Goal: Find specific page/section: Find specific page/section

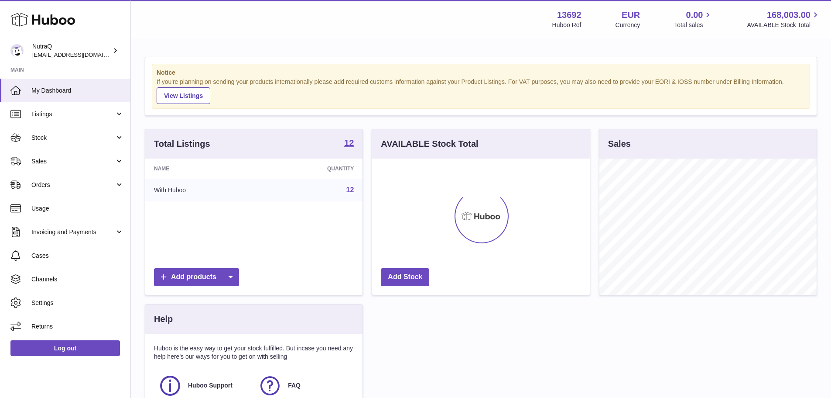
scroll to position [136, 218]
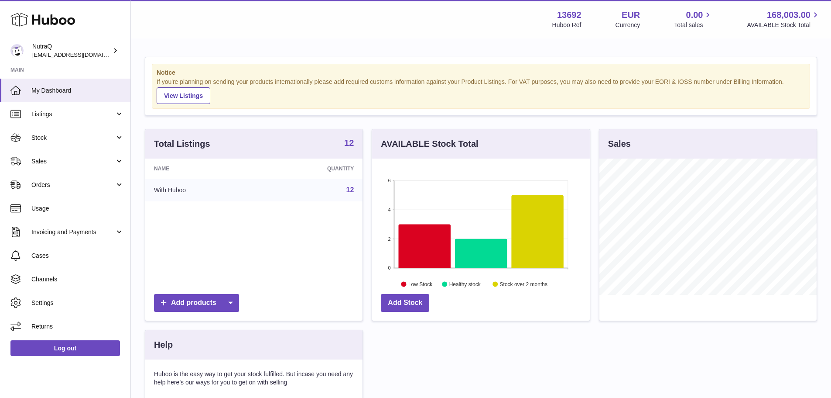
click at [351, 144] on strong "12" at bounding box center [349, 142] width 10 height 9
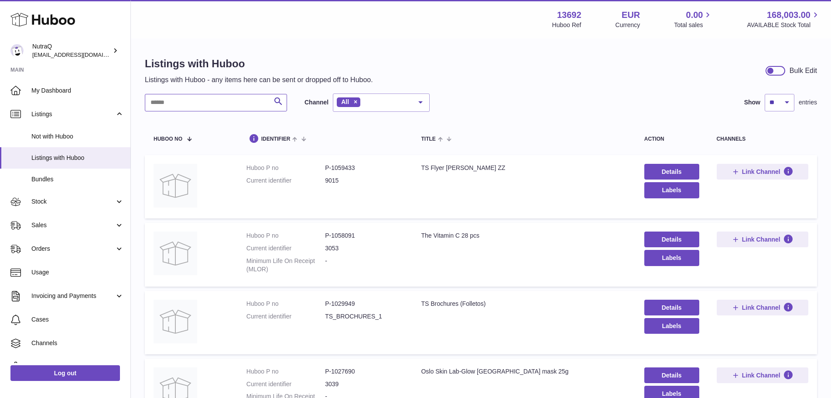
click at [211, 101] on input "text" at bounding box center [216, 102] width 142 height 17
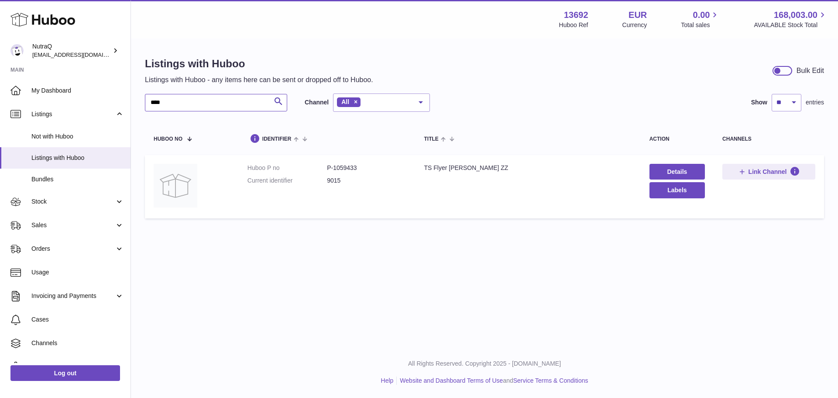
drag, startPoint x: 173, startPoint y: 102, endPoint x: 142, endPoint y: 102, distance: 31.0
click at [142, 102] on div "Listings with Huboo Listings with Huboo - any items here can be sent or dropped…" at bounding box center [484, 139] width 707 height 201
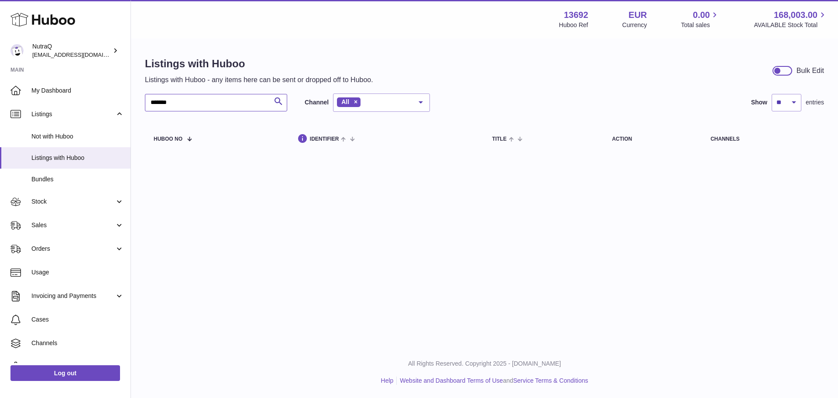
type input "*******"
drag, startPoint x: 189, startPoint y: 103, endPoint x: 118, endPoint y: 101, distance: 70.7
click at [118, 101] on div "Huboo NutraQ internalAdmin-13692@internal.huboo.com Main My Dashboard Listings …" at bounding box center [419, 199] width 838 height 398
